Goal: Transaction & Acquisition: Obtain resource

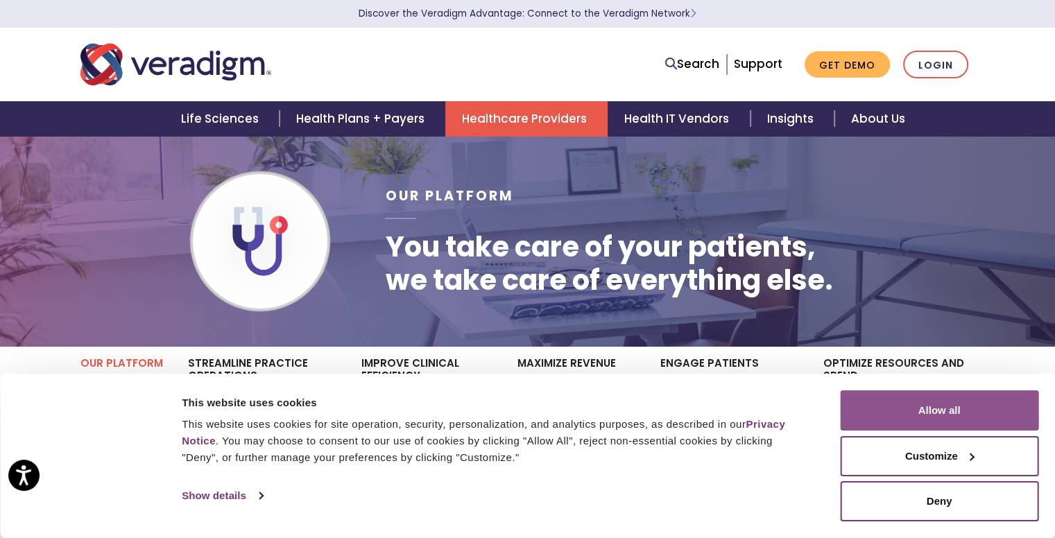
click at [944, 405] on button "Allow all" at bounding box center [939, 411] width 198 height 40
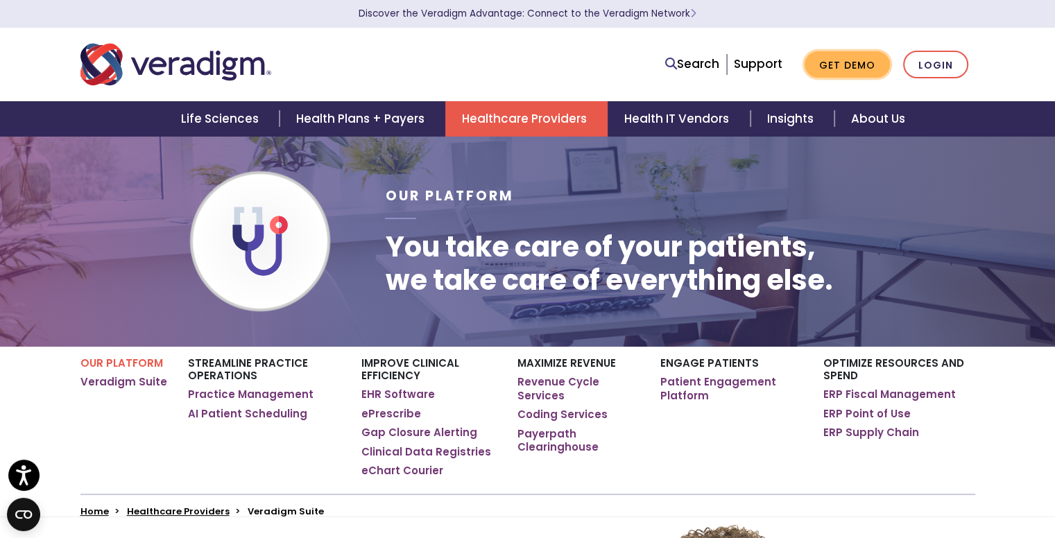
click at [844, 64] on link "Get Demo" at bounding box center [847, 64] width 85 height 27
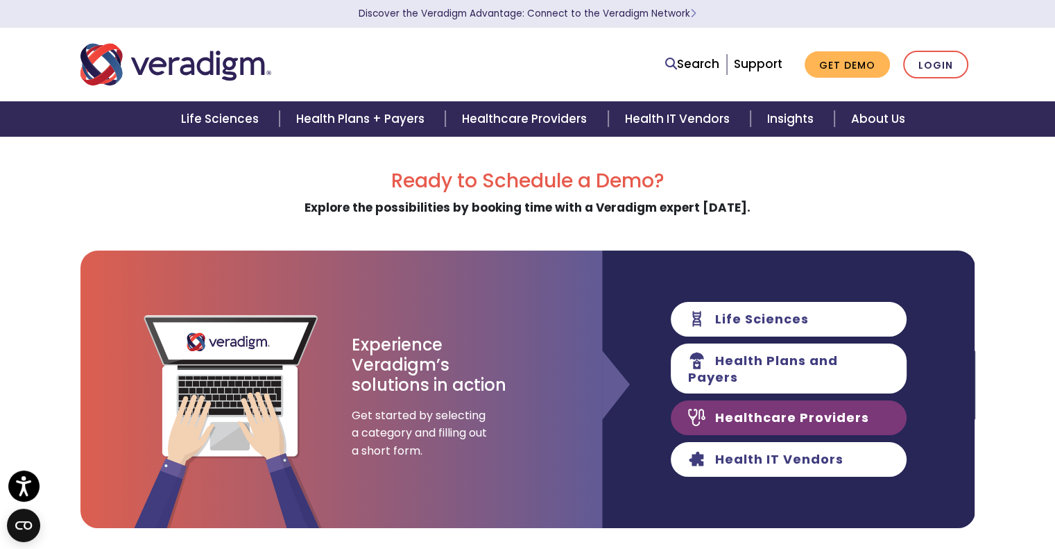
click at [809, 421] on link "Healthcare Providers" at bounding box center [789, 417] width 236 height 35
